Goal: Task Accomplishment & Management: Use online tool/utility

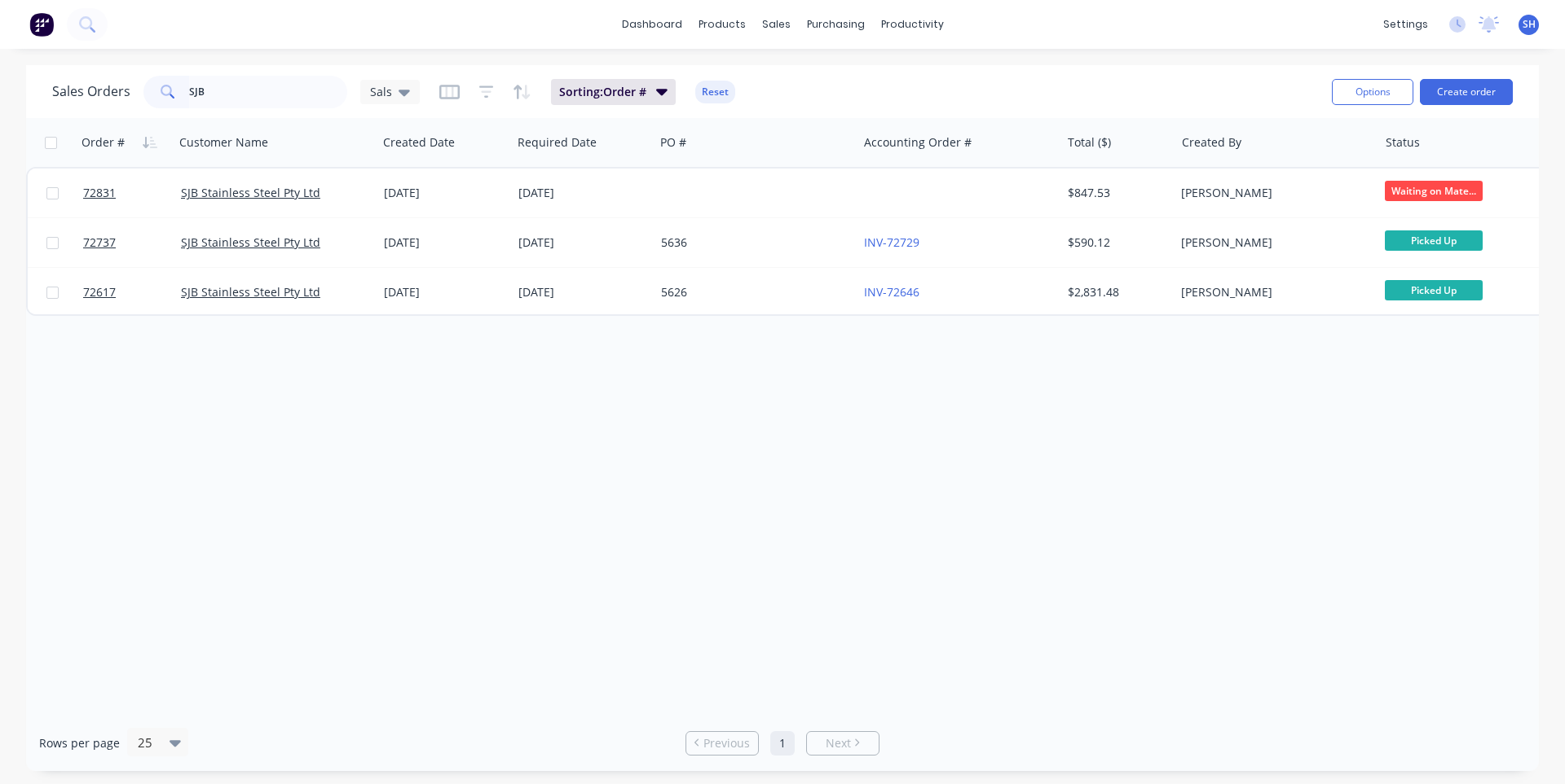
type input "SJB"
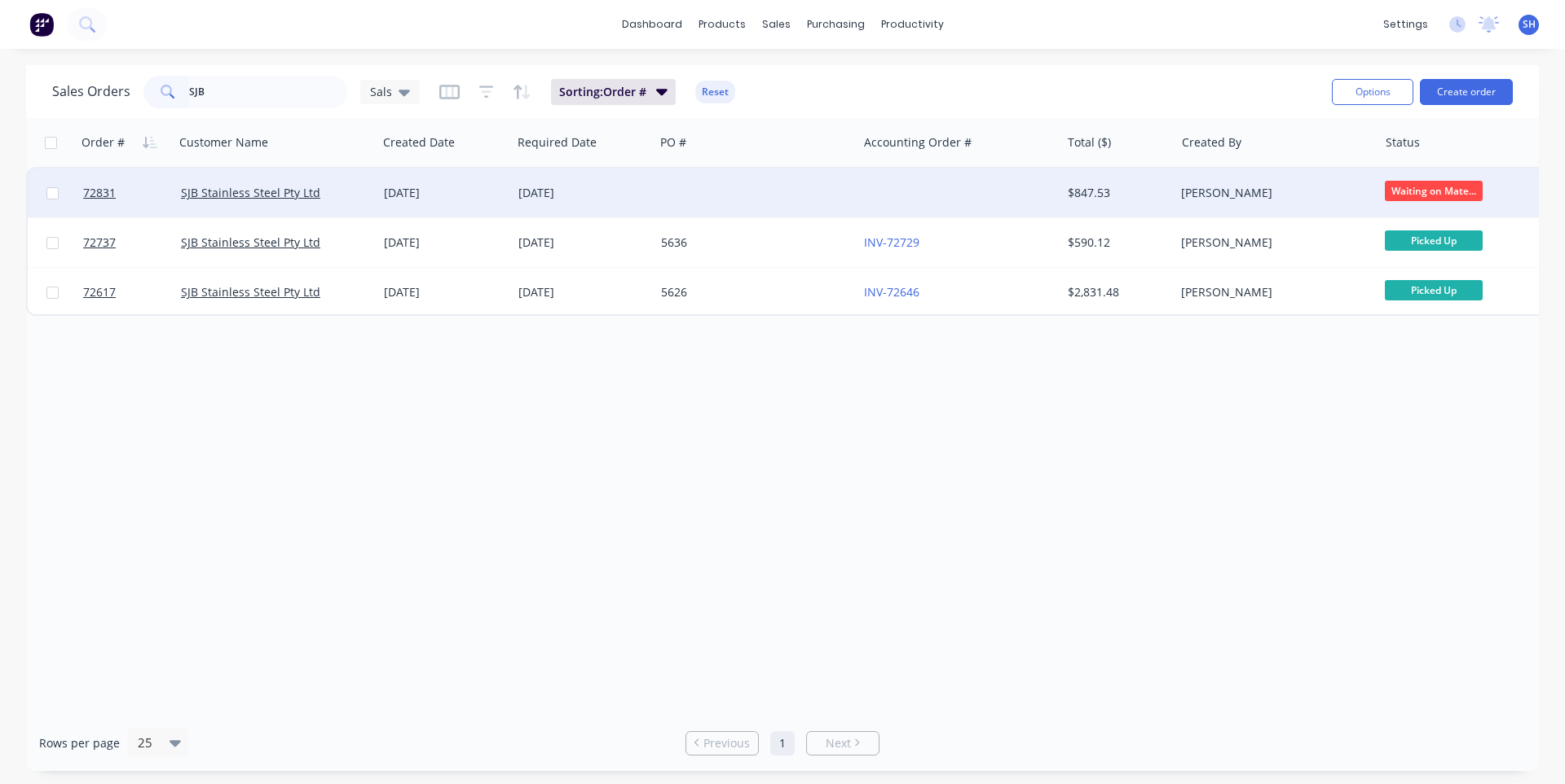
click at [550, 194] on div "[DATE]" at bounding box center [583, 193] width 130 height 16
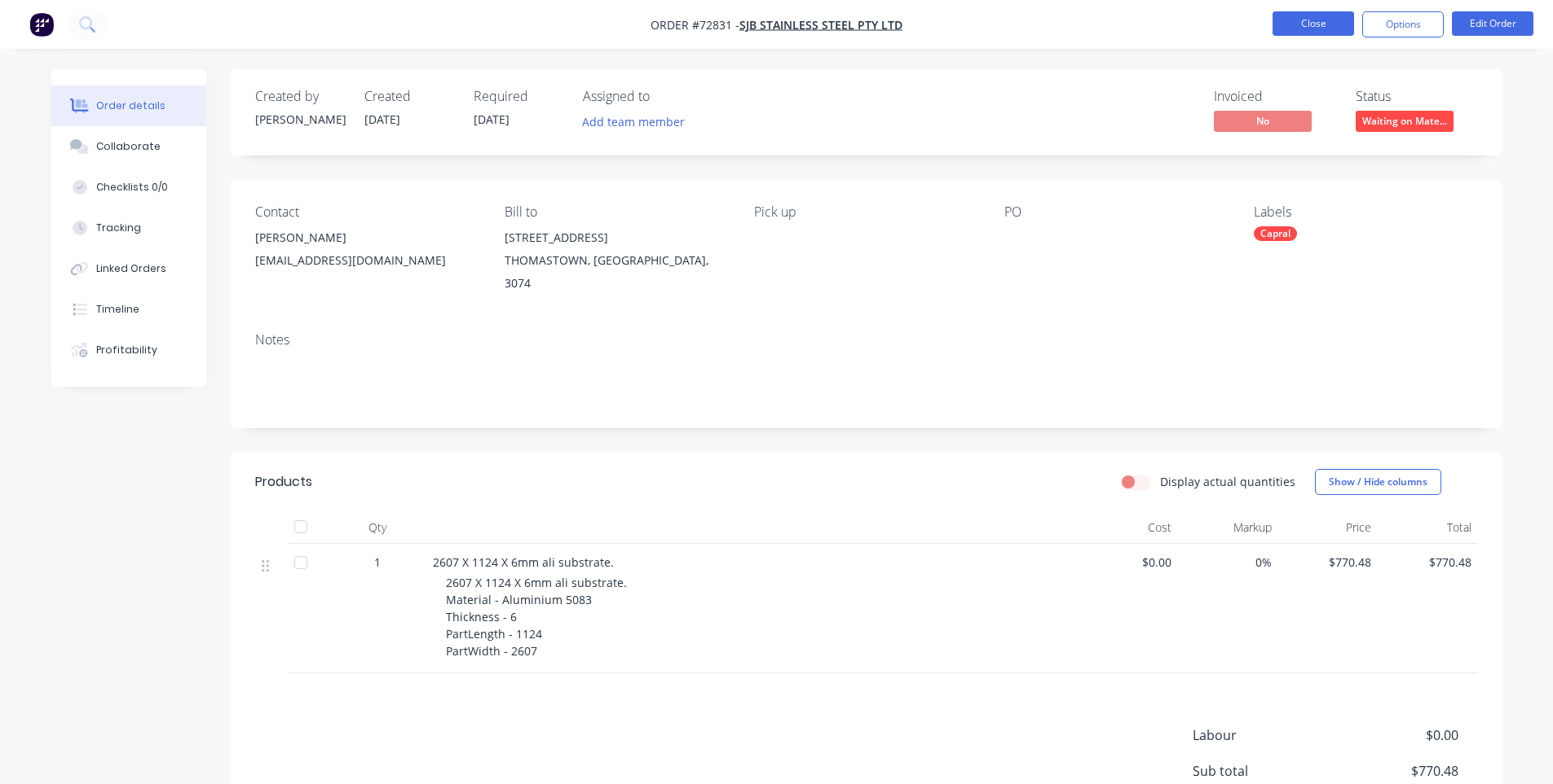
click at [1305, 34] on button "Close" at bounding box center [1313, 23] width 82 height 24
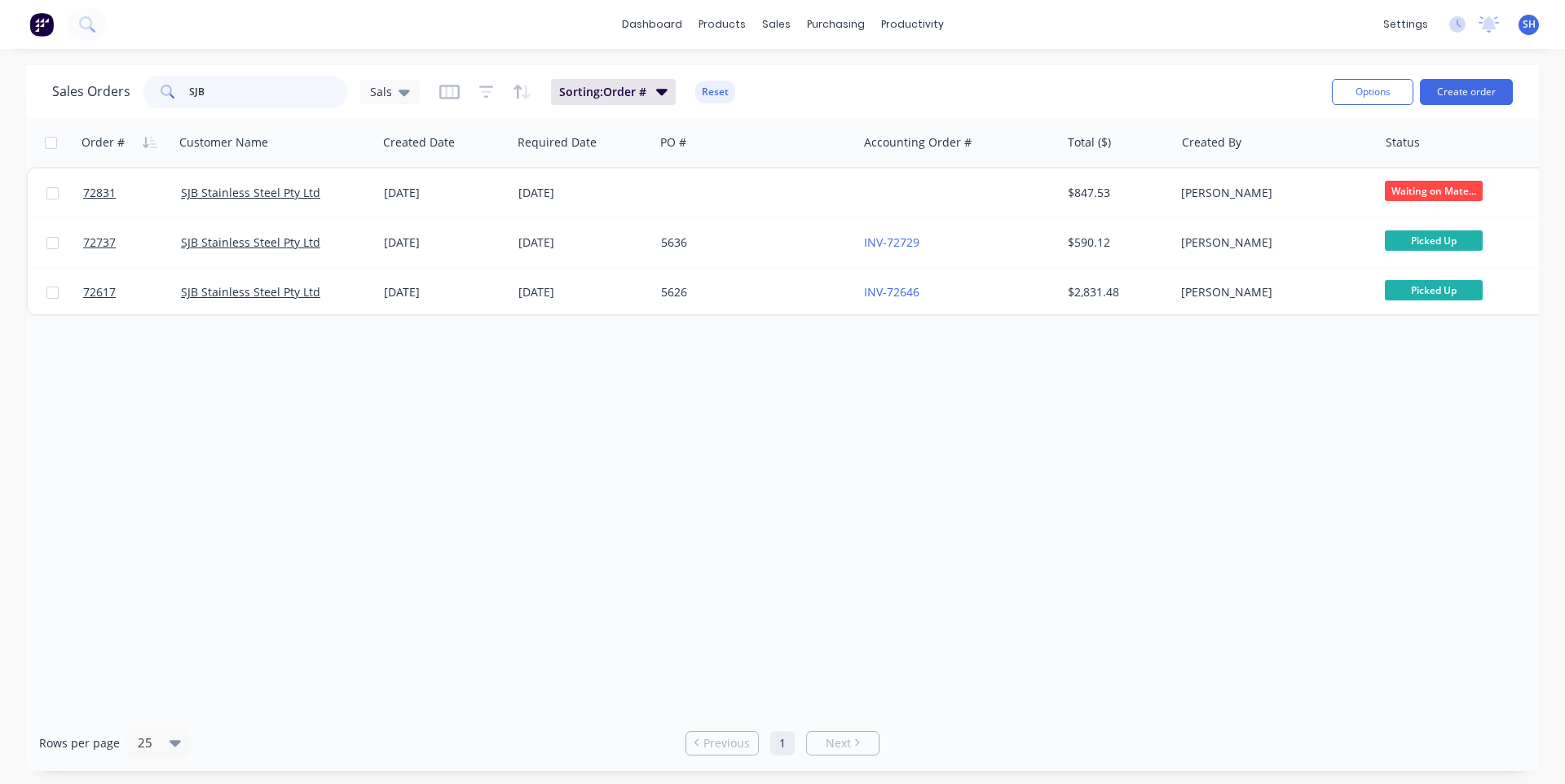
drag, startPoint x: 219, startPoint y: 96, endPoint x: 167, endPoint y: 91, distance: 52.2
click at [167, 91] on div "SJB" at bounding box center [246, 92] width 204 height 33
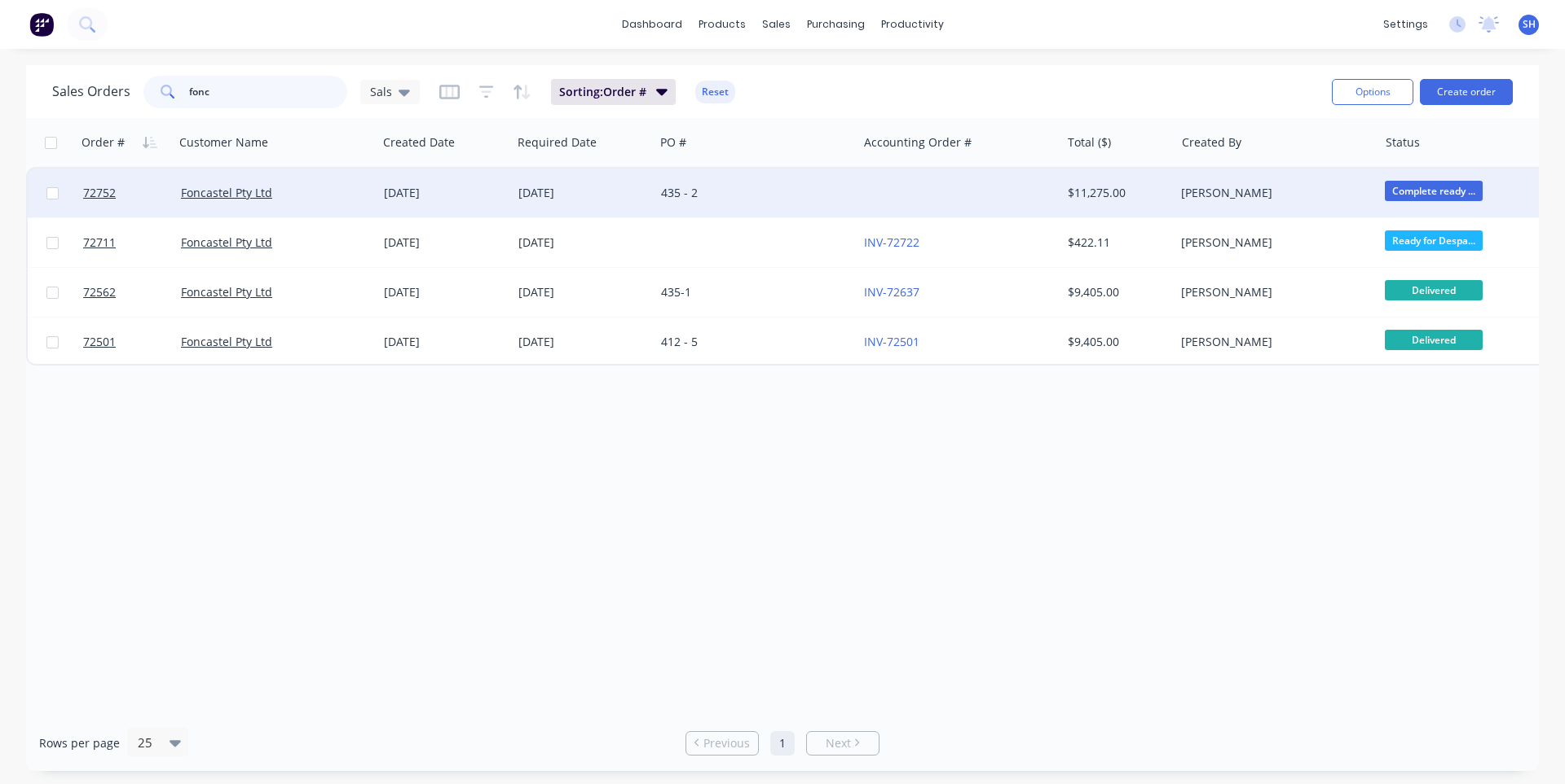
type input "fonc"
click at [662, 191] on div "435 - 2" at bounding box center [751, 193] width 181 height 16
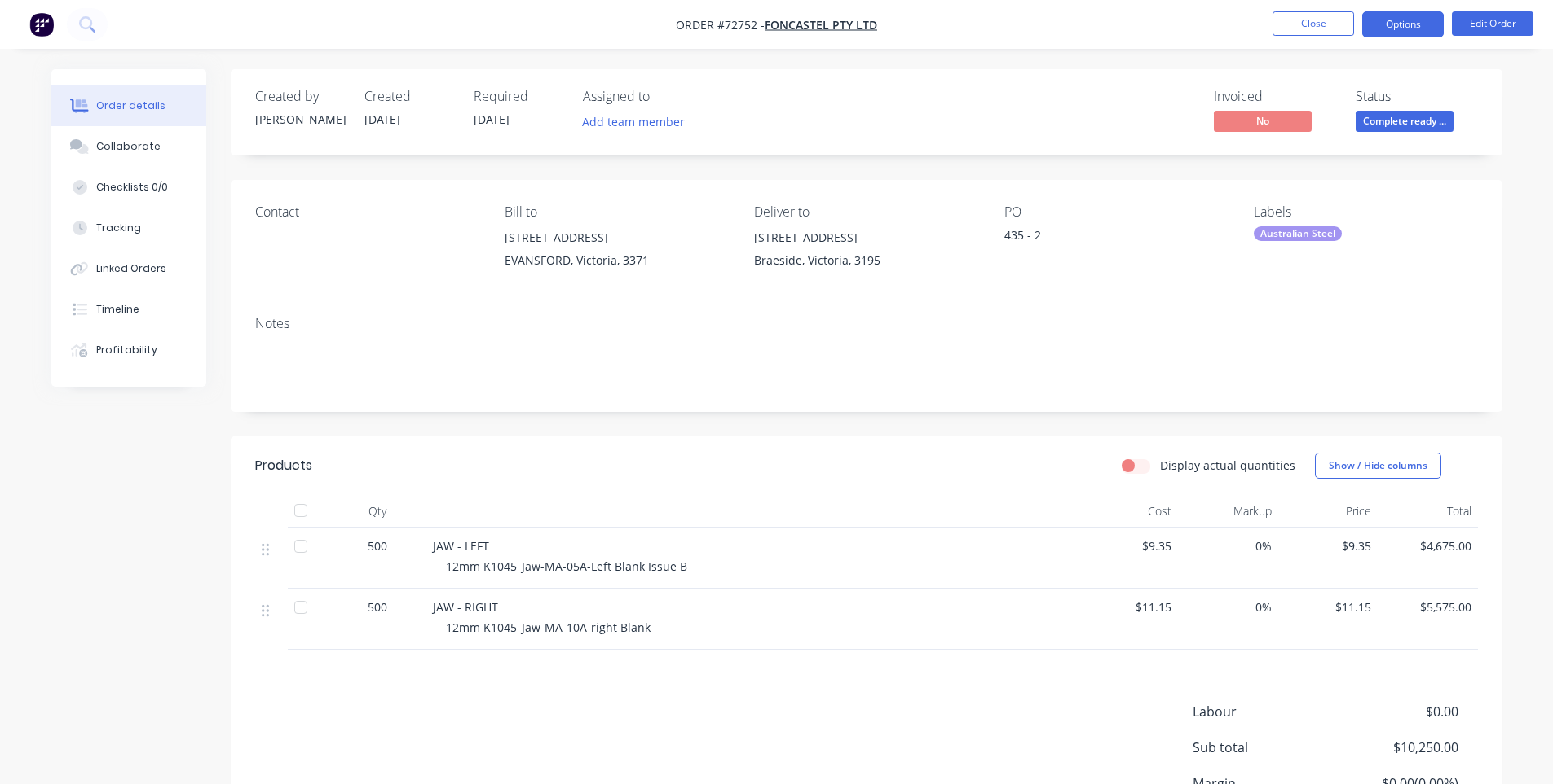
click at [1416, 33] on button "Options" at bounding box center [1403, 24] width 82 height 26
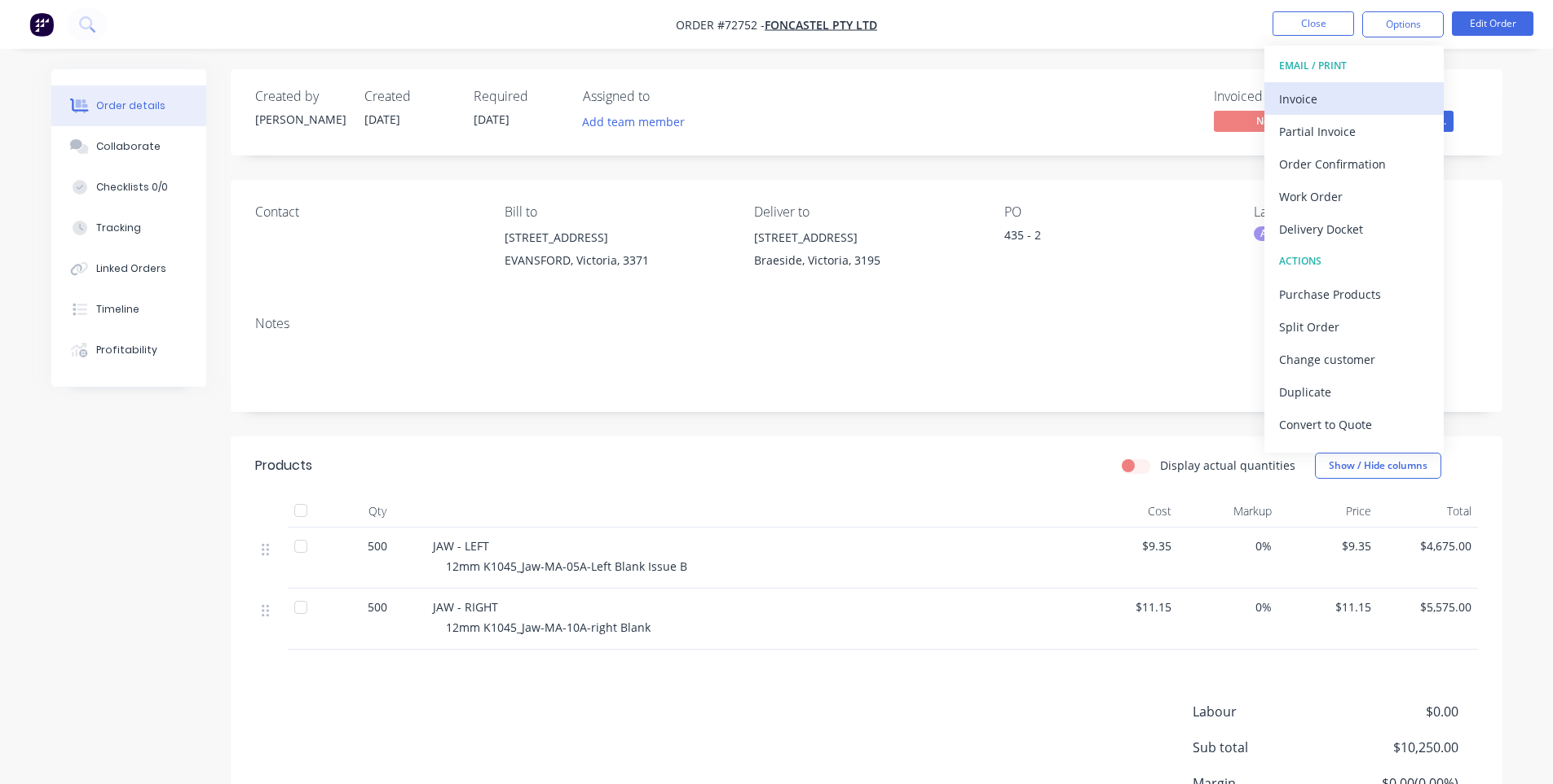
click at [1349, 96] on div "Invoice" at bounding box center [1353, 99] width 150 height 24
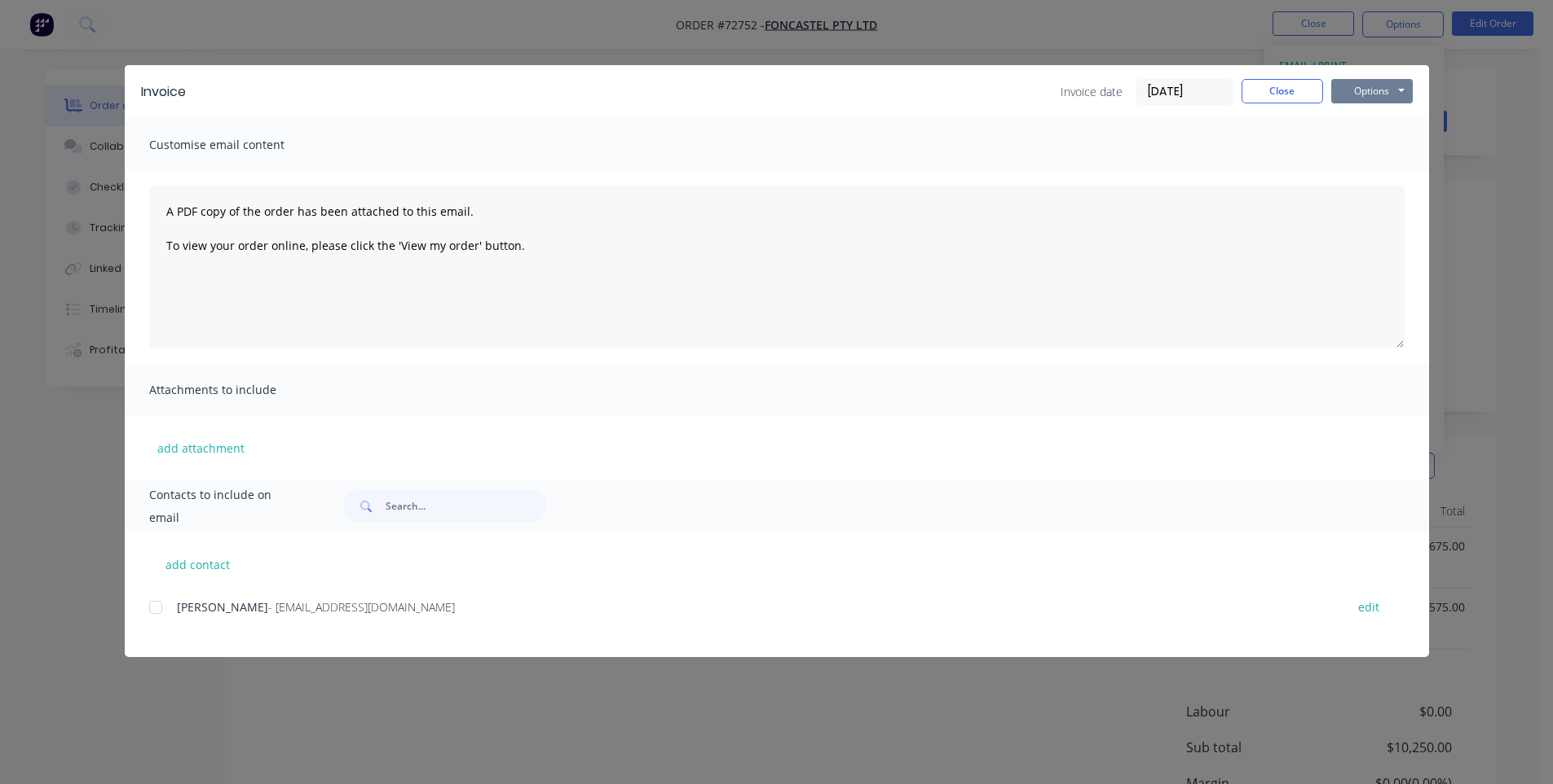
click at [1367, 79] on button "Options" at bounding box center [1372, 91] width 82 height 24
click at [1374, 140] on button "Print" at bounding box center [1383, 147] width 105 height 27
click at [1247, 96] on button "Close" at bounding box center [1283, 91] width 82 height 24
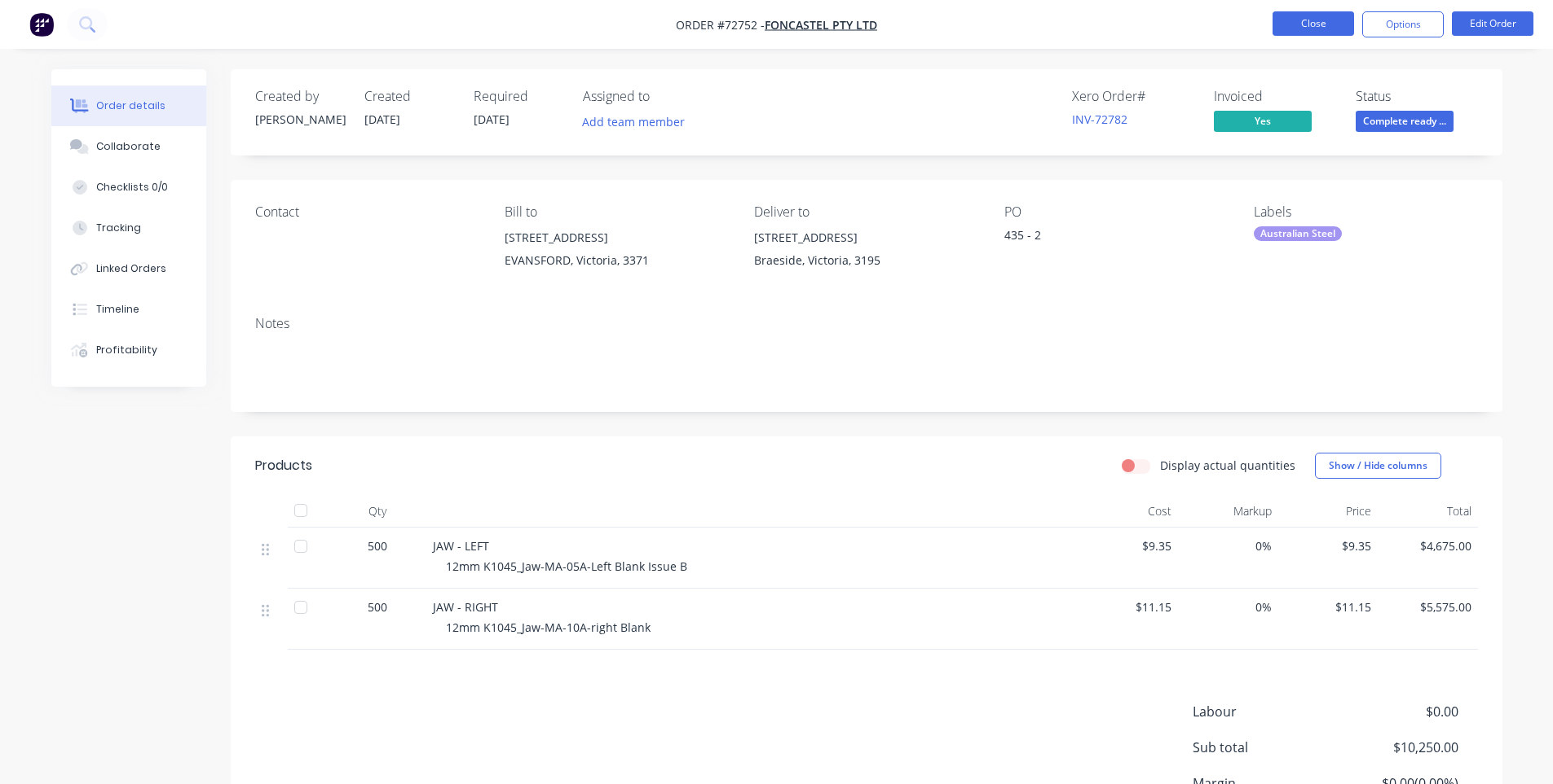
click at [1304, 33] on button "Close" at bounding box center [1313, 23] width 82 height 24
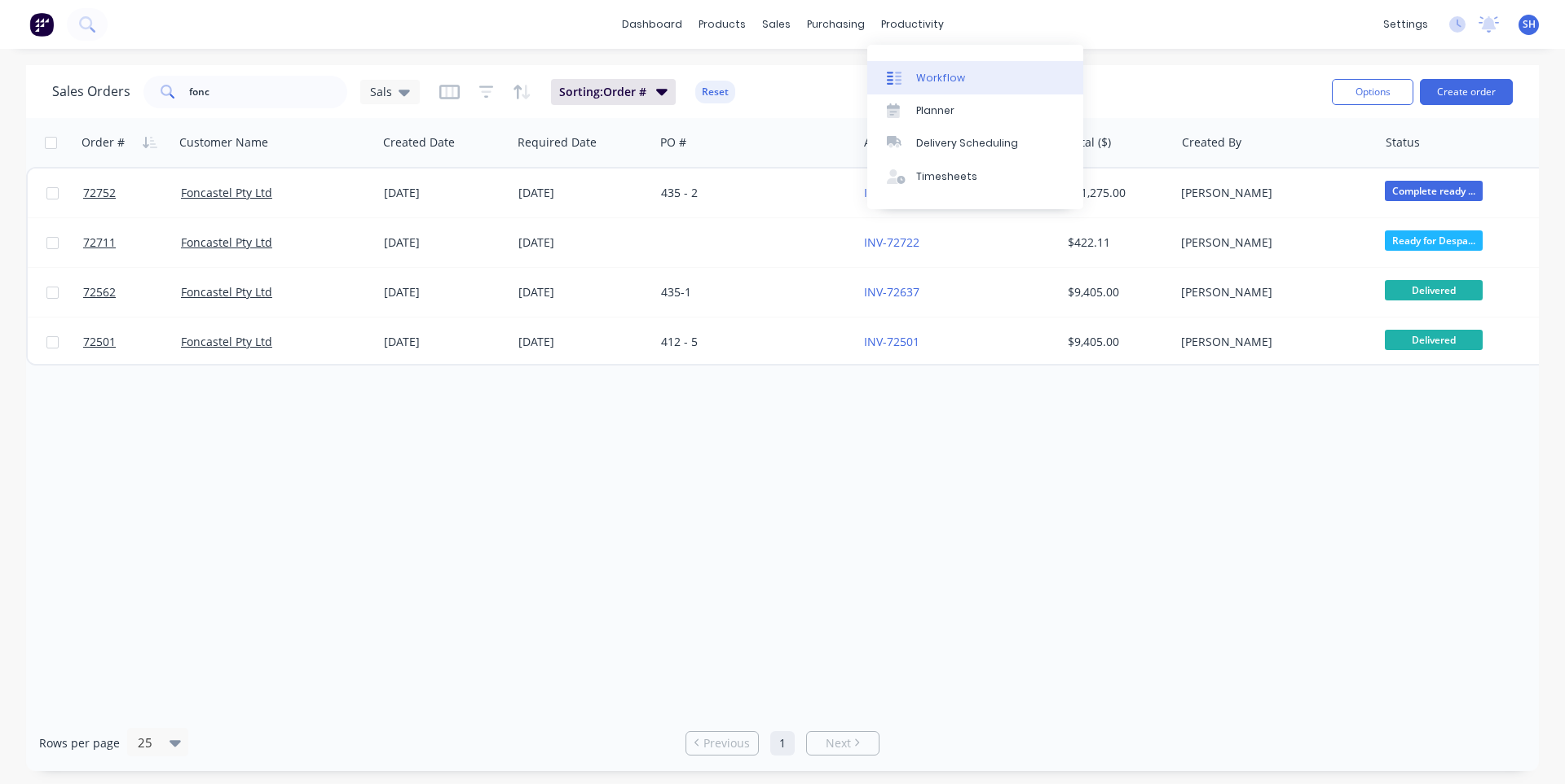
click at [956, 73] on div "Workflow" at bounding box center [940, 78] width 49 height 15
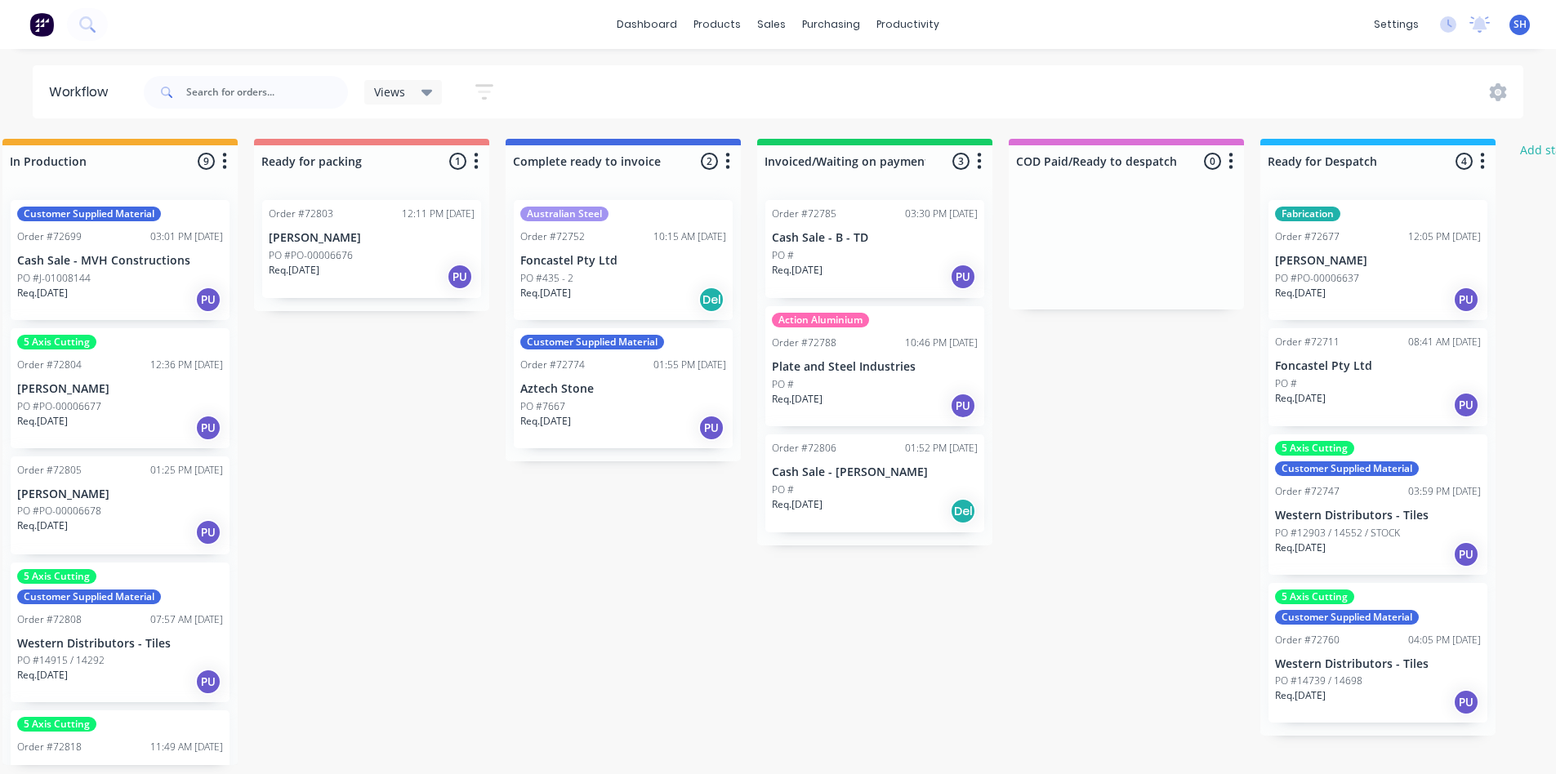
scroll to position [0, 1088]
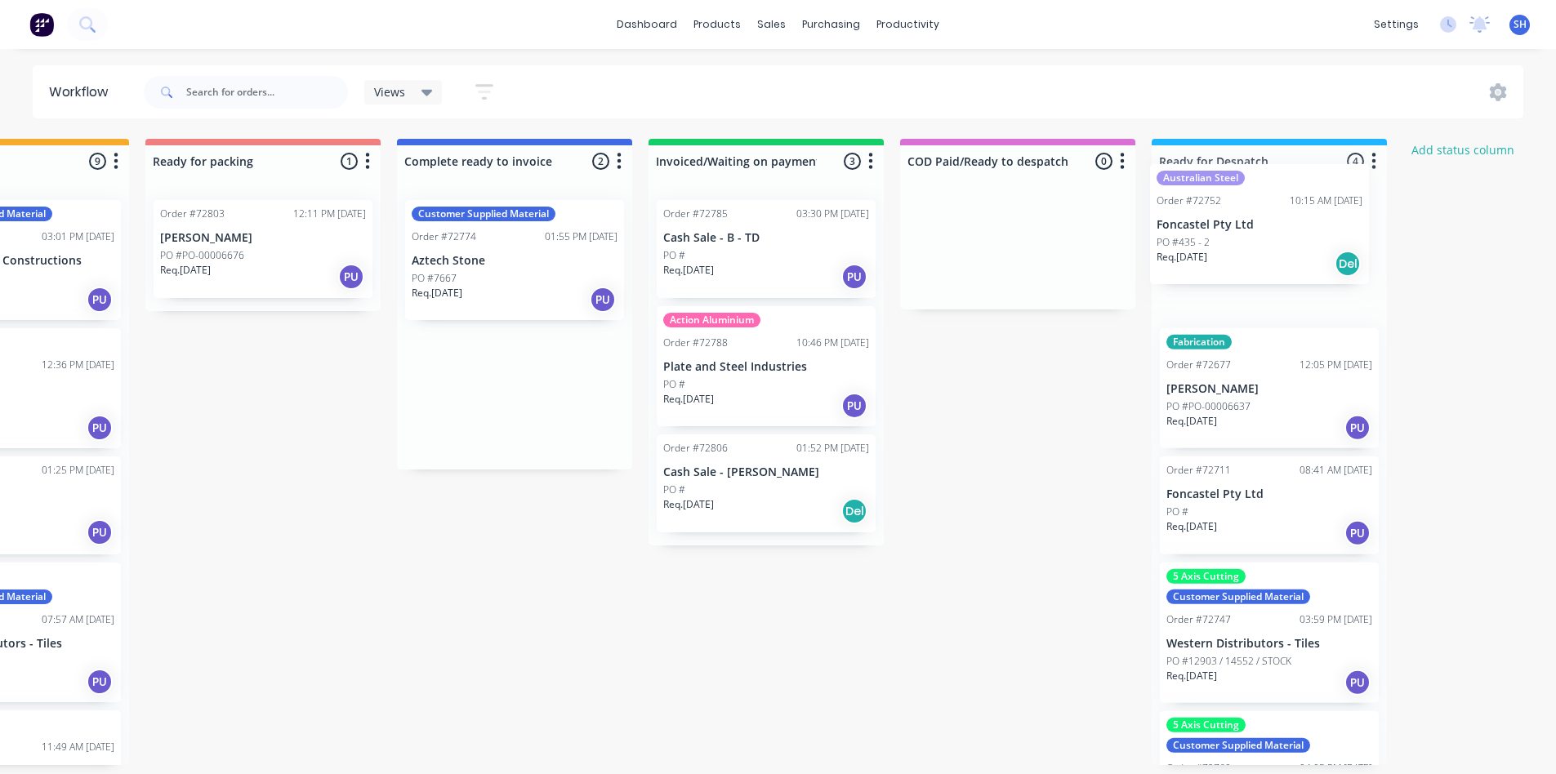
drag, startPoint x: 553, startPoint y: 287, endPoint x: 1234, endPoint y: 252, distance: 682.0
click at [1234, 252] on div "Submitted 0 Status colour #273444 hex #273444 Save Cancel Summaries Total order…" at bounding box center [320, 452] width 2960 height 626
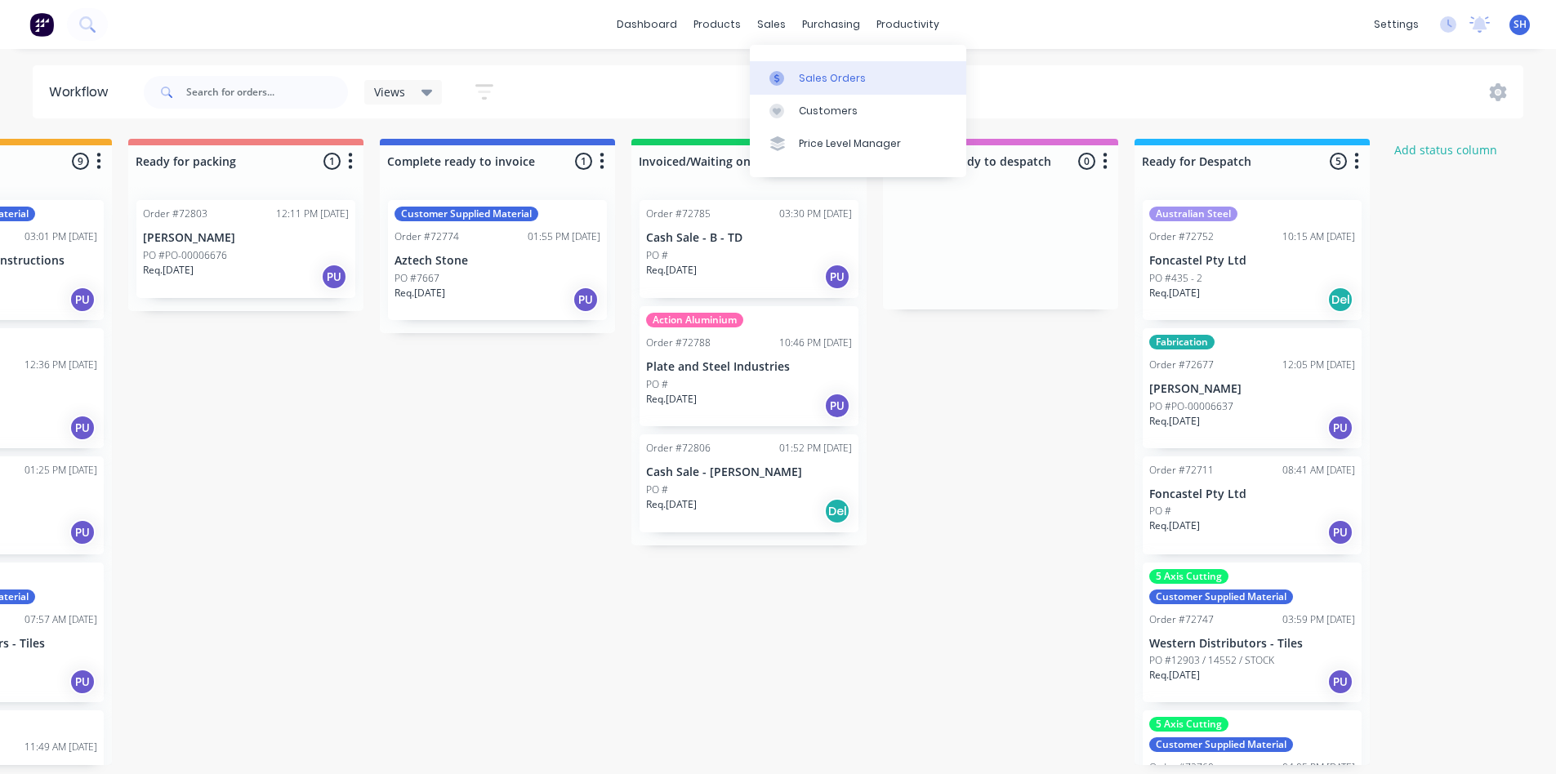
click at [808, 72] on div "Sales Orders" at bounding box center [832, 78] width 67 height 15
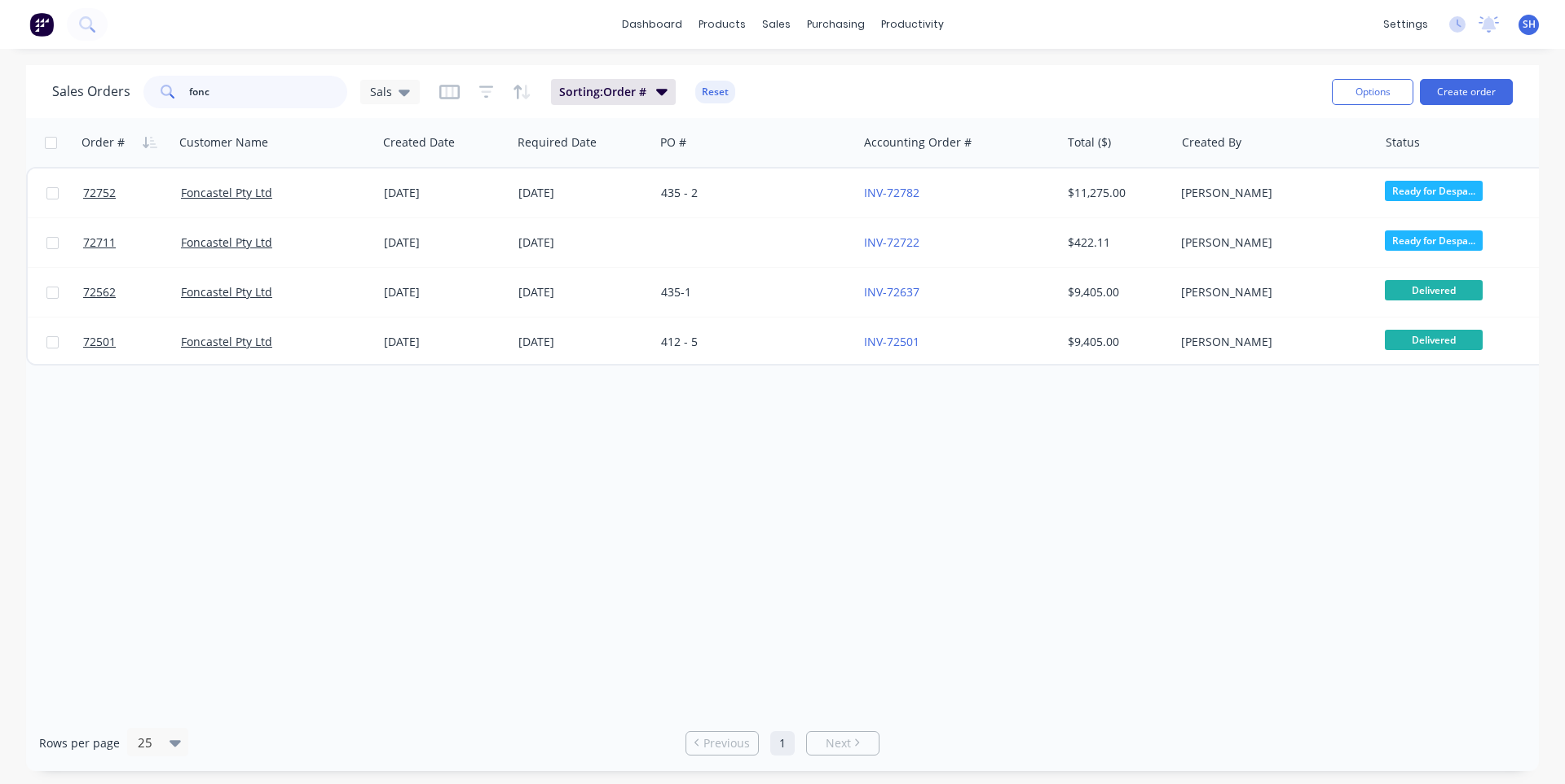
drag, startPoint x: 272, startPoint y: 87, endPoint x: 189, endPoint y: 87, distance: 83.0
click at [189, 87] on input "fonc" at bounding box center [267, 92] width 159 height 33
drag, startPoint x: 224, startPoint y: 101, endPoint x: 173, endPoint y: 94, distance: 51.5
click at [173, 94] on div "fonc" at bounding box center [246, 92] width 204 height 33
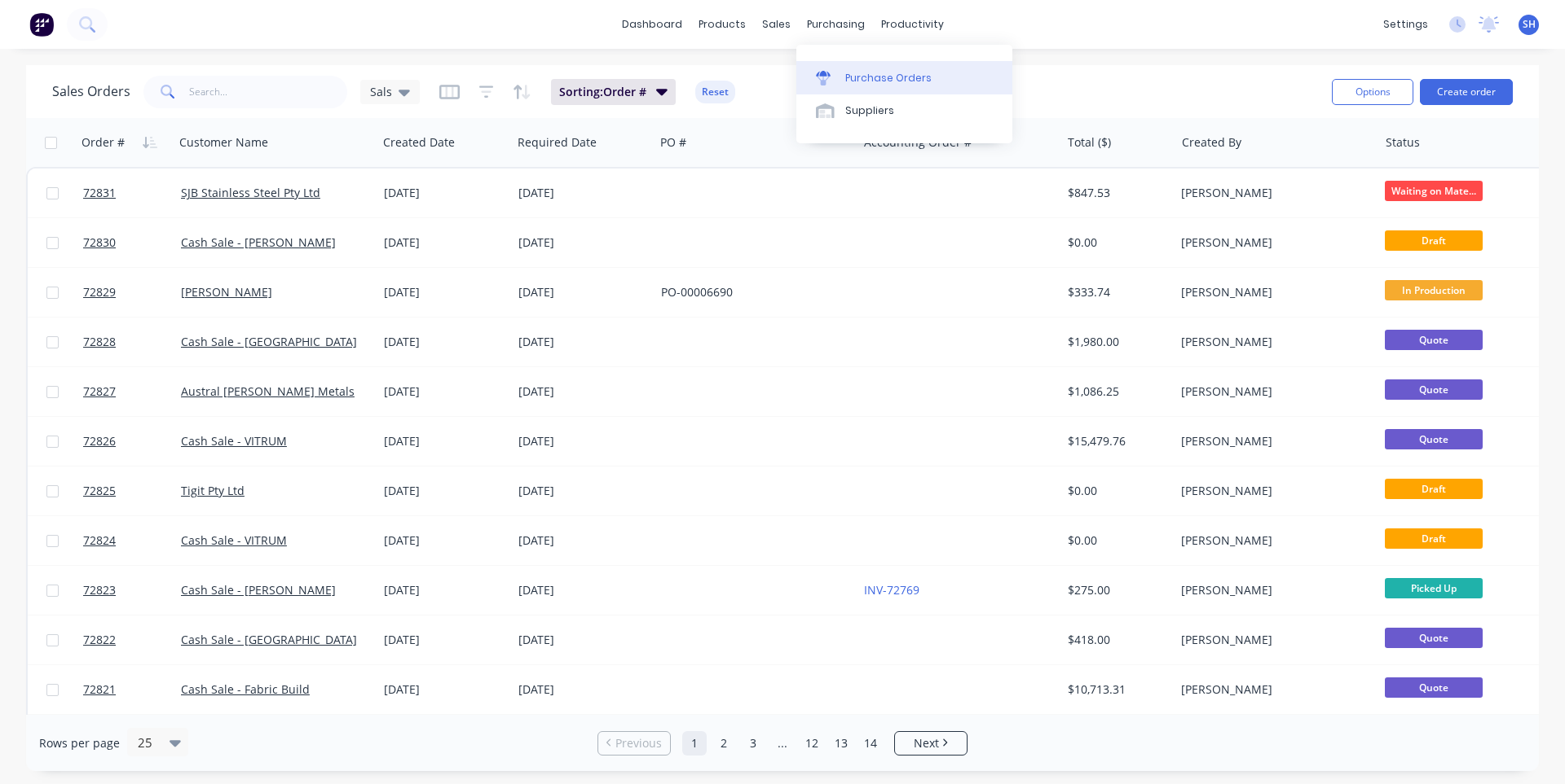
click at [868, 78] on div "Purchase Orders" at bounding box center [888, 78] width 87 height 15
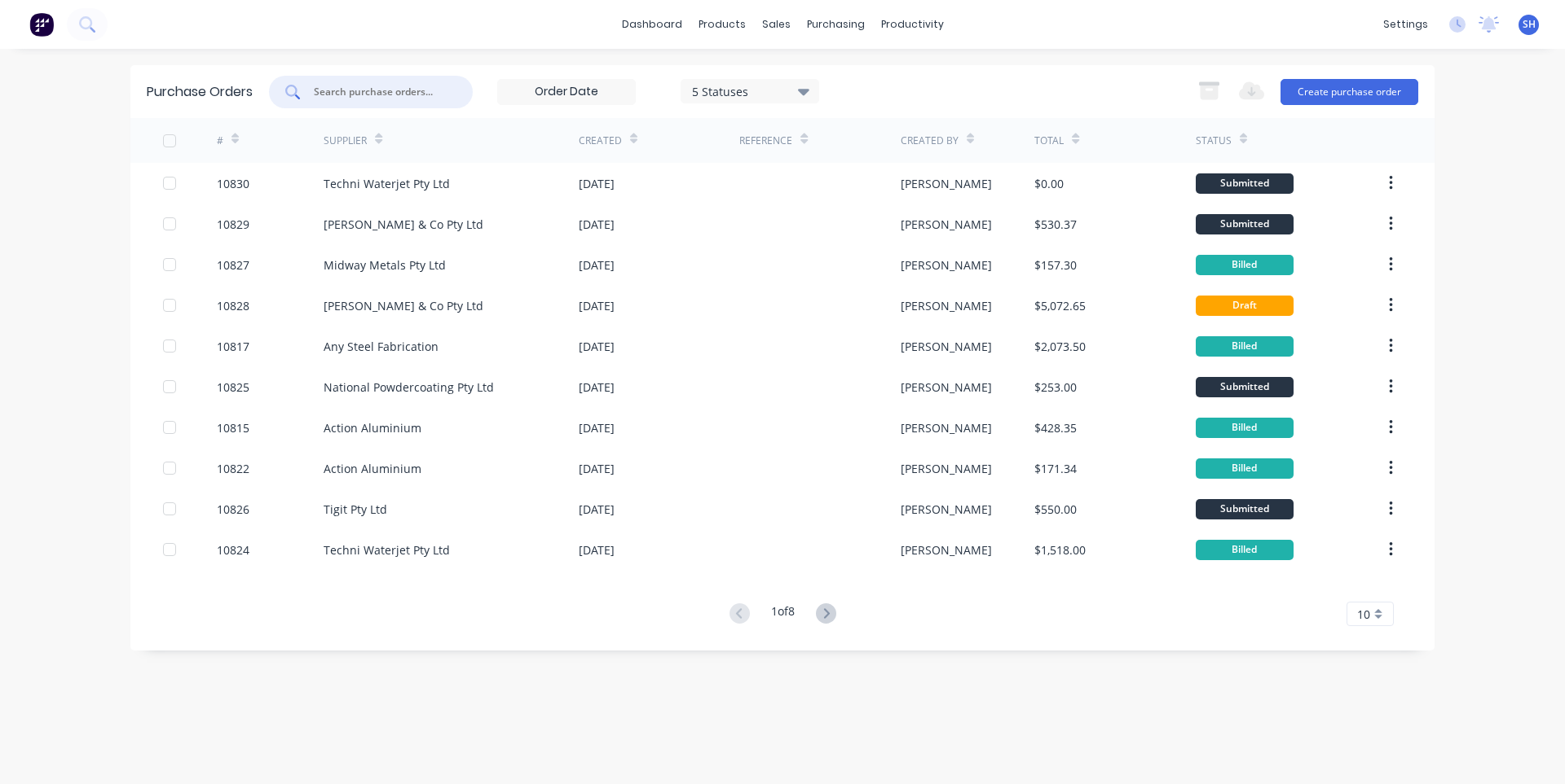
click at [398, 90] on input "text" at bounding box center [380, 92] width 136 height 16
type input "cap"
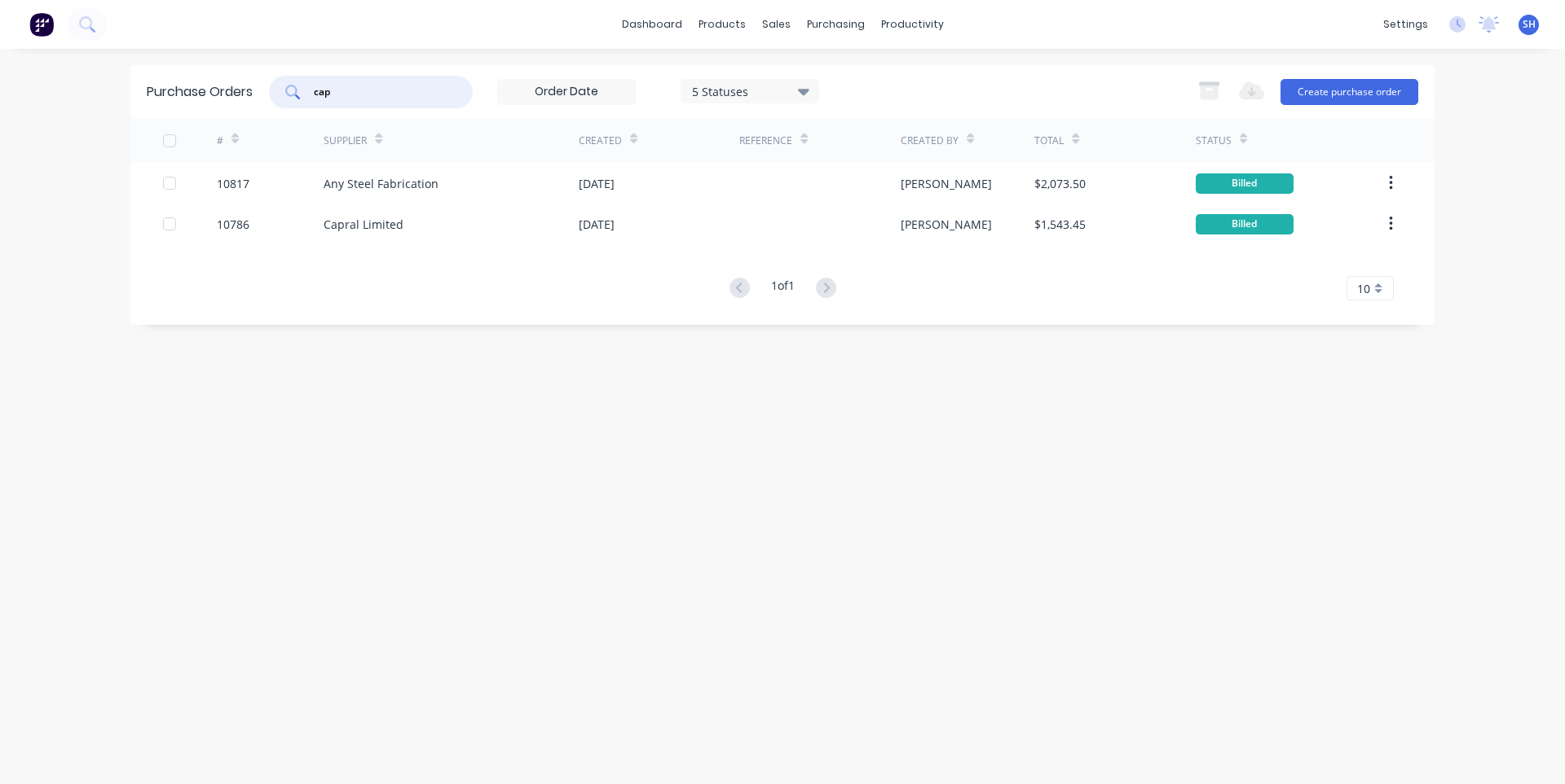
drag, startPoint x: 398, startPoint y: 89, endPoint x: 307, endPoint y: 96, distance: 91.3
click at [307, 96] on div "cap" at bounding box center [370, 92] width 204 height 33
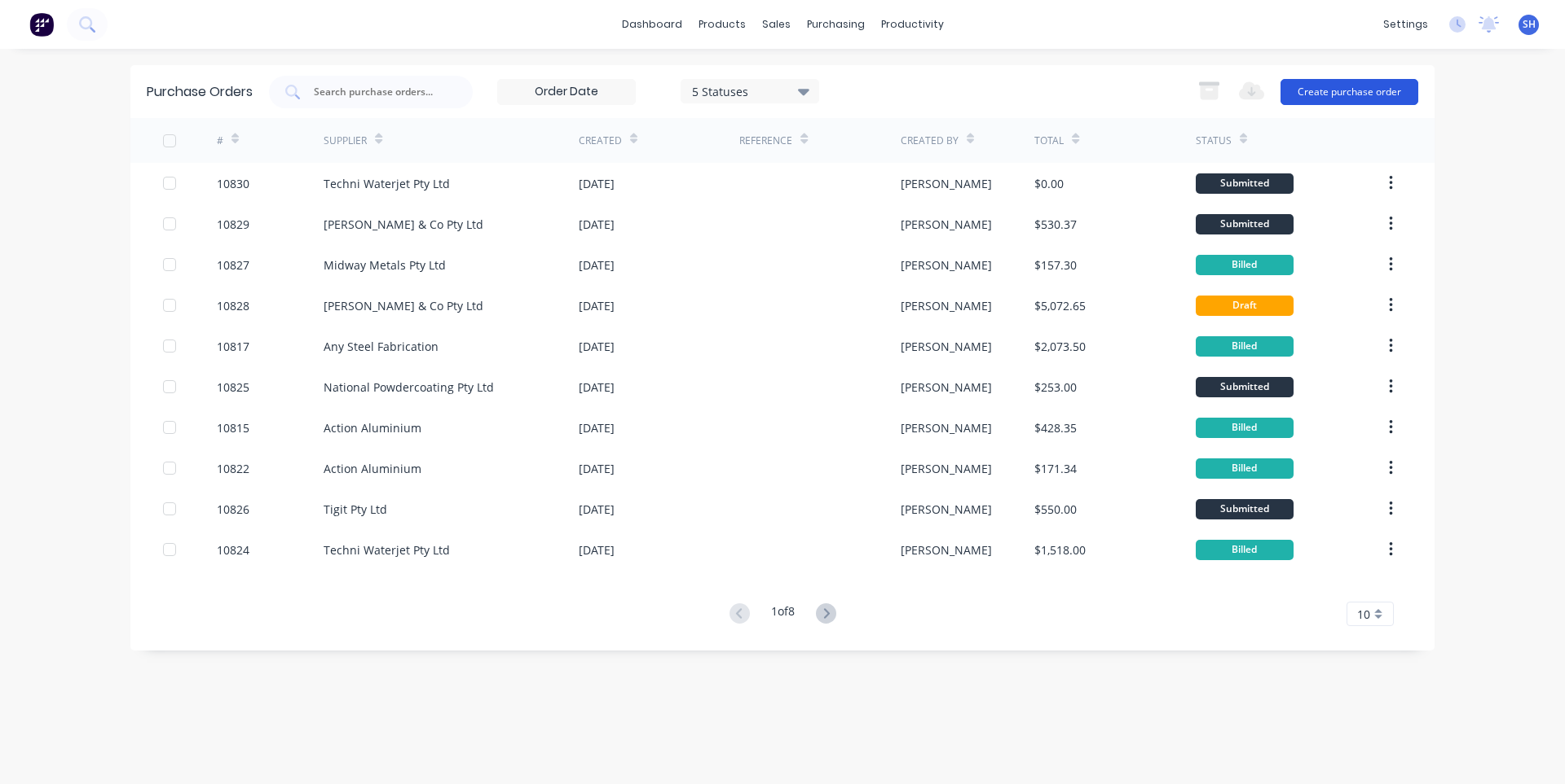
click at [1305, 90] on button "Create purchase order" at bounding box center [1349, 92] width 138 height 26
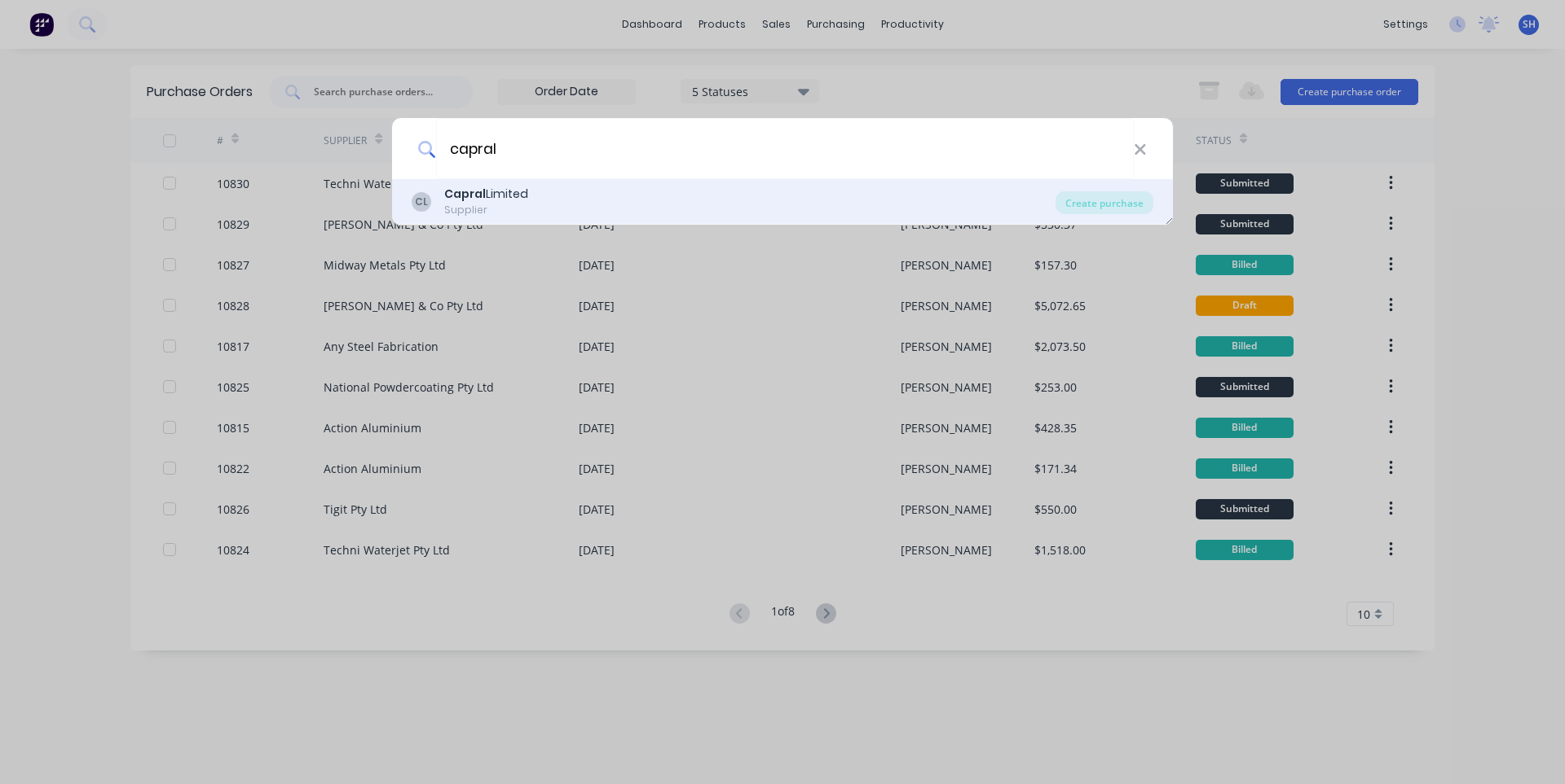
type input "capral"
click at [547, 207] on div "[PERSON_NAME] Limited Supplier" at bounding box center [733, 201] width 644 height 32
